Goal: Task Accomplishment & Management: Use online tool/utility

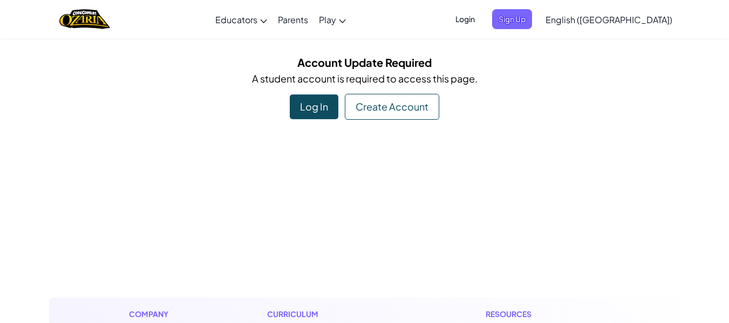
click at [316, 98] on div "Log In" at bounding box center [314, 106] width 49 height 25
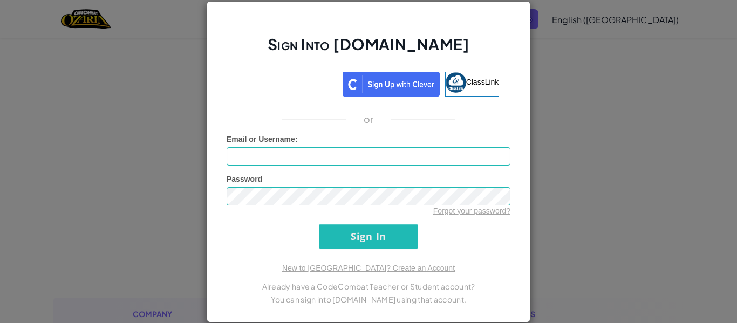
click at [465, 91] on link "ClassLink" at bounding box center [472, 84] width 55 height 25
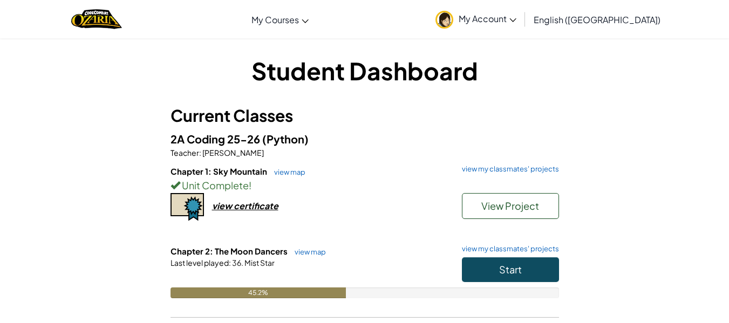
scroll to position [104, 0]
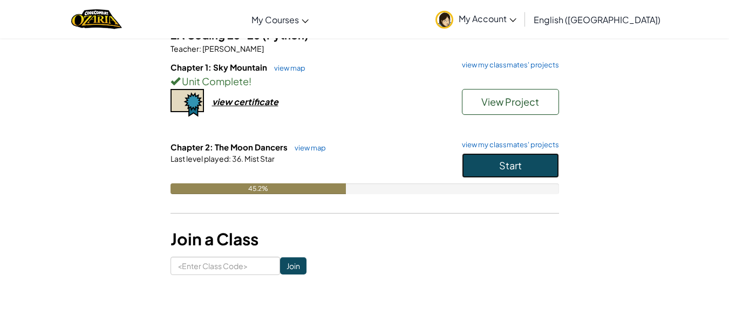
click at [530, 160] on button "Start" at bounding box center [510, 165] width 97 height 25
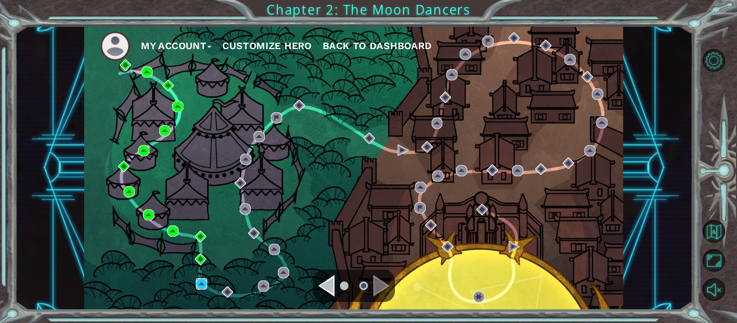
click at [201, 284] on img at bounding box center [201, 284] width 11 height 11
